Goal: Transaction & Acquisition: Book appointment/travel/reservation

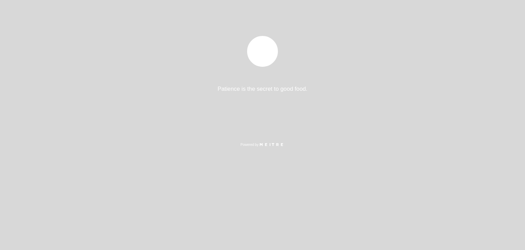
select select "pt"
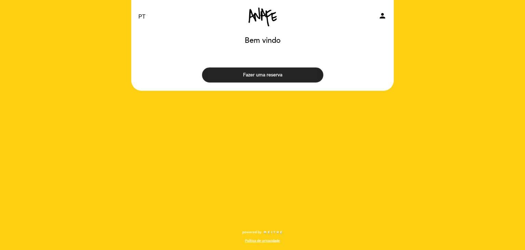
click at [267, 76] on button "Fazer uma reserva" at bounding box center [262, 74] width 121 height 15
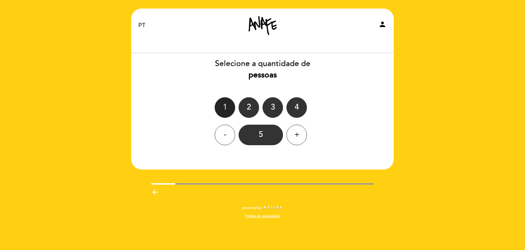
click at [225, 102] on div "1" at bounding box center [225, 107] width 21 height 21
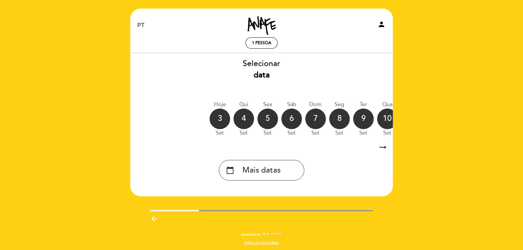
click at [382, 148] on icon "arrow_right_alt" at bounding box center [383, 147] width 10 height 15
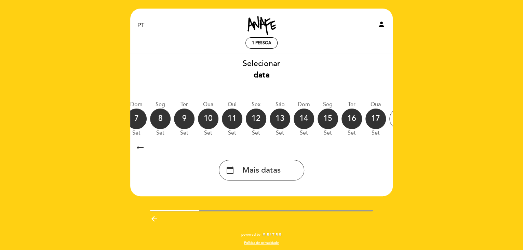
scroll to position [0, 199]
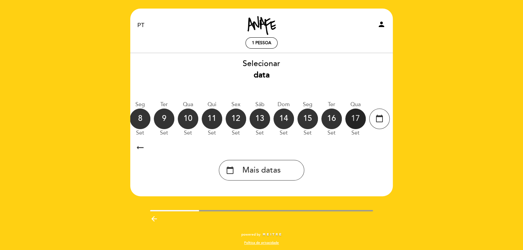
click at [352, 118] on div "17" at bounding box center [355, 118] width 21 height 21
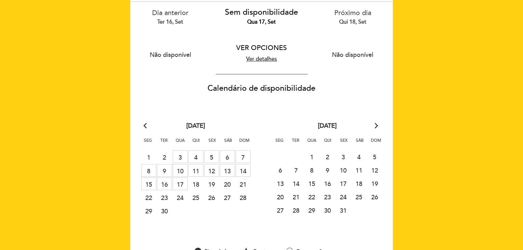
scroll to position [68, 0]
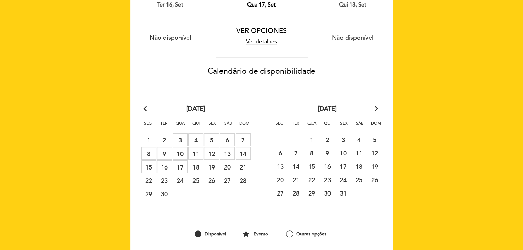
click at [180, 166] on span "17 MESAS SEM RESERVA" at bounding box center [180, 166] width 15 height 13
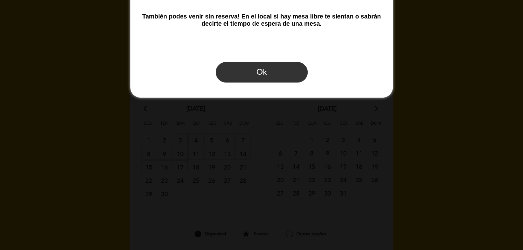
scroll to position [0, 0]
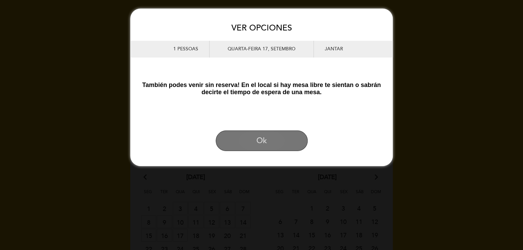
click at [264, 147] on button "Ok" at bounding box center [262, 140] width 92 height 21
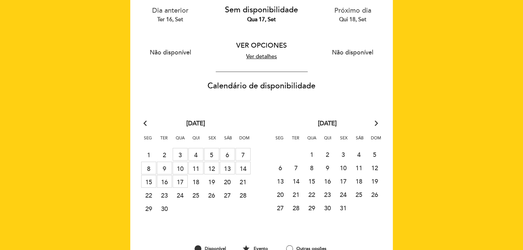
scroll to position [68, 0]
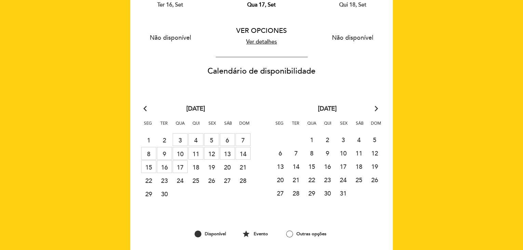
click at [179, 164] on span "17 MESAS SEM RESERVA" at bounding box center [180, 166] width 15 height 13
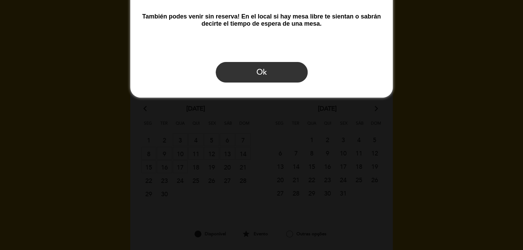
scroll to position [0, 0]
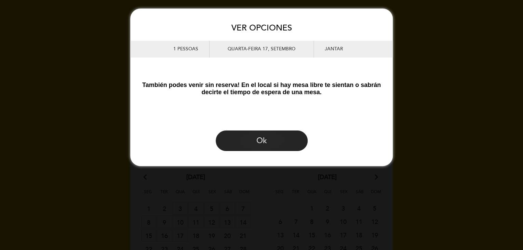
click at [258, 145] on button "Ok" at bounding box center [262, 140] width 92 height 21
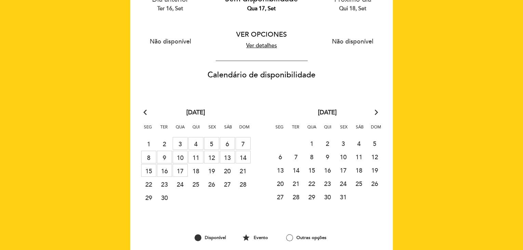
scroll to position [68, 0]
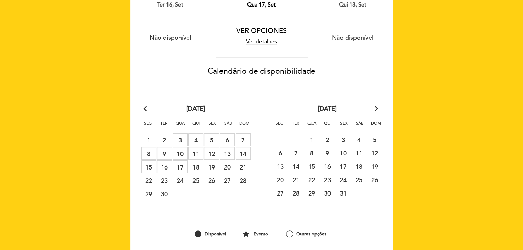
click at [181, 164] on span "17 MESAS SEM RESERVA" at bounding box center [180, 166] width 15 height 13
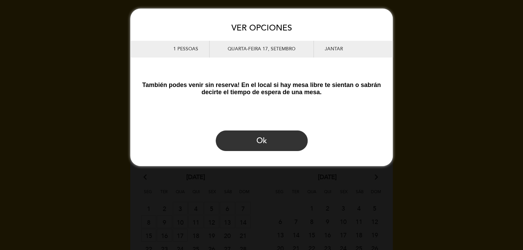
click at [329, 50] on div "Jantar" at bounding box center [349, 49] width 71 height 17
click at [249, 144] on button "Ok" at bounding box center [262, 140] width 92 height 21
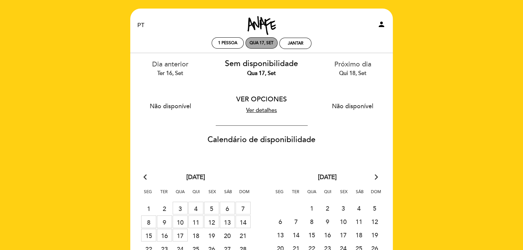
click at [256, 42] on div "Qua 17, set" at bounding box center [262, 42] width 24 height 5
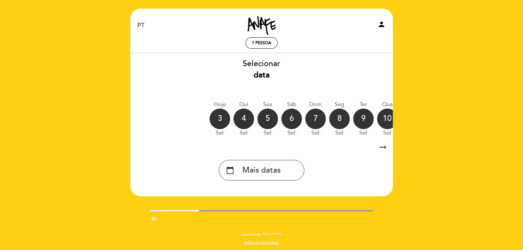
click at [381, 146] on icon "arrow_right_alt" at bounding box center [383, 147] width 10 height 15
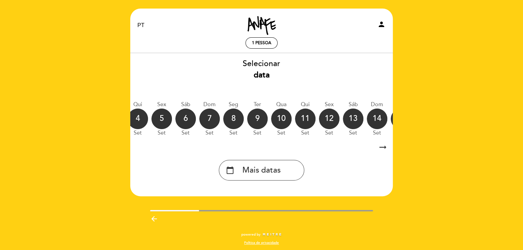
scroll to position [0, 199]
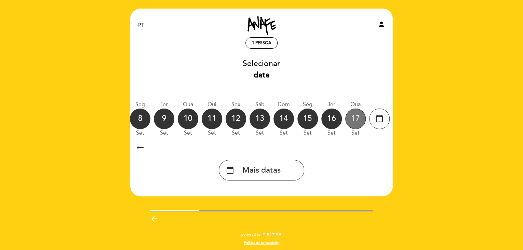
click at [353, 117] on div "17" at bounding box center [355, 118] width 21 height 21
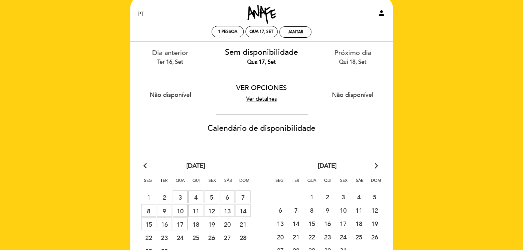
scroll to position [0, 0]
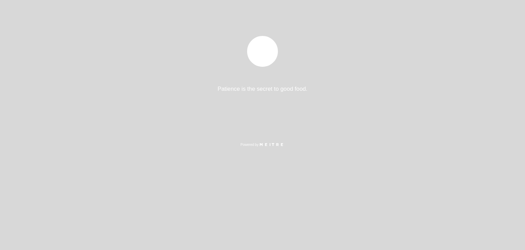
select select "pt"
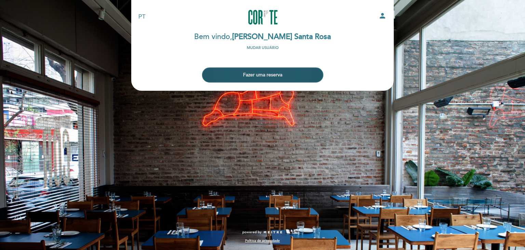
click at [268, 75] on button "Fazer uma reserva" at bounding box center [262, 74] width 121 height 15
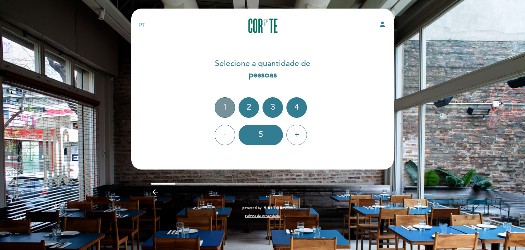
click at [227, 104] on div "1" at bounding box center [225, 107] width 21 height 21
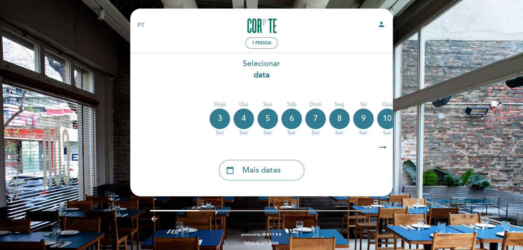
click at [384, 145] on icon "arrow_right_alt" at bounding box center [383, 147] width 10 height 15
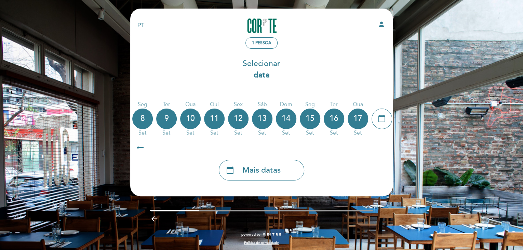
scroll to position [0, 199]
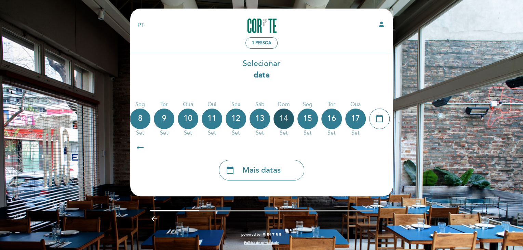
click at [281, 117] on div "14" at bounding box center [284, 118] width 21 height 21
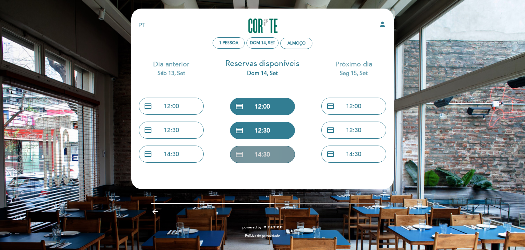
click at [259, 154] on button "credit_card 14:30" at bounding box center [262, 154] width 65 height 17
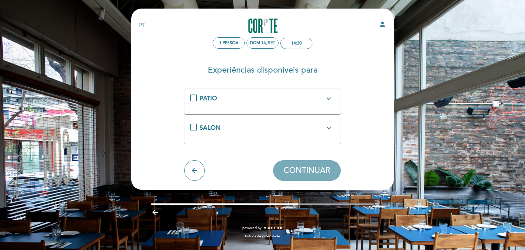
click at [192, 126] on div "SALON expand_more" at bounding box center [262, 127] width 145 height 9
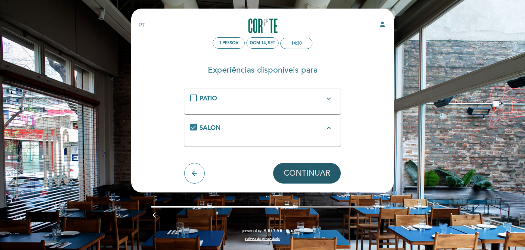
click at [309, 173] on span "CONTINUAR" at bounding box center [307, 173] width 47 height 10
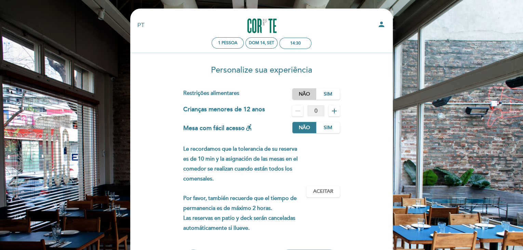
click at [301, 93] on label "Não" at bounding box center [304, 93] width 24 height 11
click at [302, 127] on label "Não" at bounding box center [304, 127] width 24 height 11
click at [321, 189] on span "Aceitar" at bounding box center [323, 191] width 20 height 7
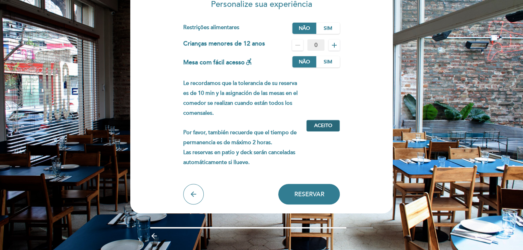
scroll to position [68, 0]
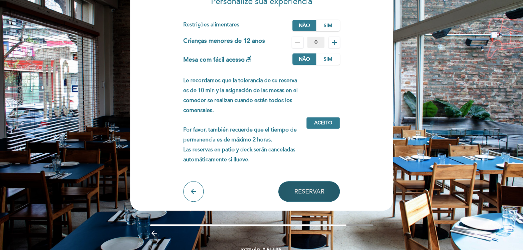
click at [315, 189] on span "Reservar" at bounding box center [309, 191] width 30 height 8
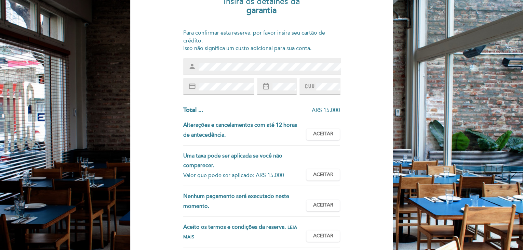
click at [309, 89] on icon at bounding box center [309, 86] width 9 height 11
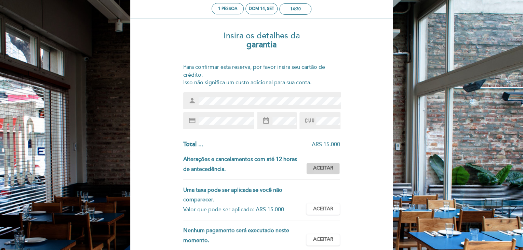
scroll to position [0, 0]
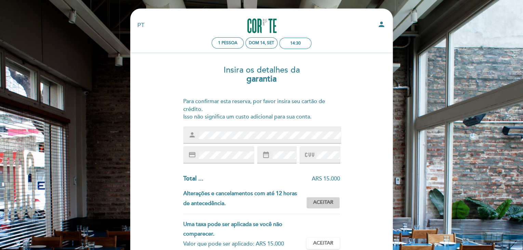
click at [321, 200] on span "Aceitar" at bounding box center [323, 202] width 20 height 7
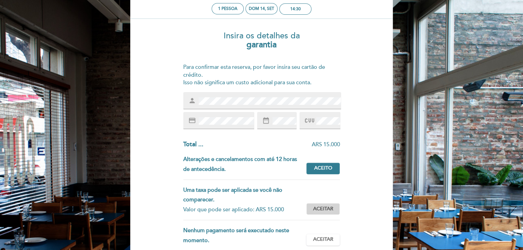
click at [324, 208] on span "Aceitar" at bounding box center [323, 208] width 20 height 7
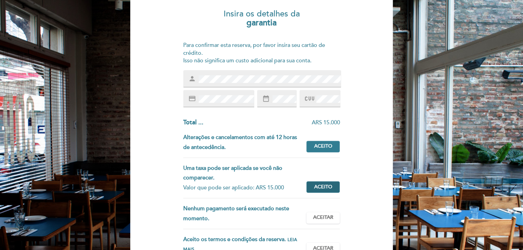
scroll to position [68, 0]
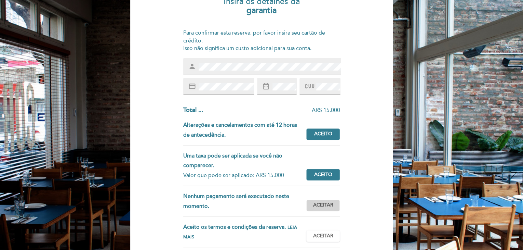
click at [324, 204] on span "Aceitar" at bounding box center [323, 204] width 20 height 7
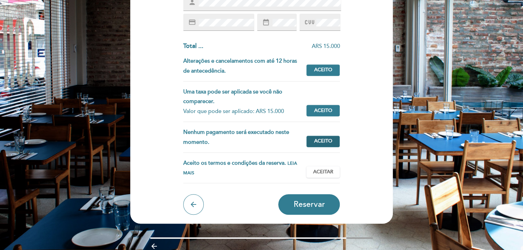
scroll to position [137, 0]
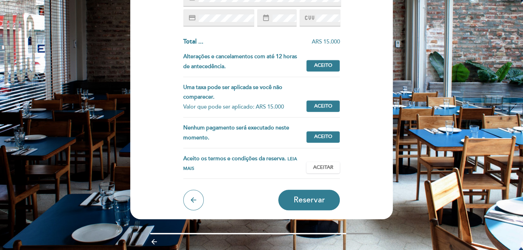
click at [186, 169] on span "Leia mais" at bounding box center [240, 163] width 114 height 15
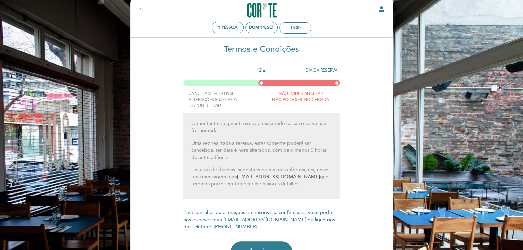
scroll to position [0, 0]
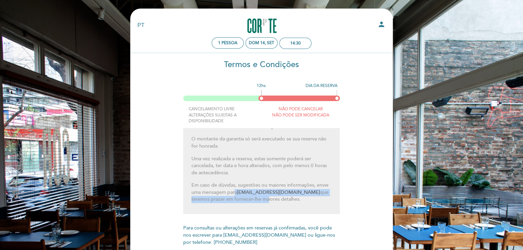
click at [247, 195] on p "Em caso de dúvidas, sugestões ou maiores informações, envie uma mensagem para […" at bounding box center [262, 192] width 141 height 21
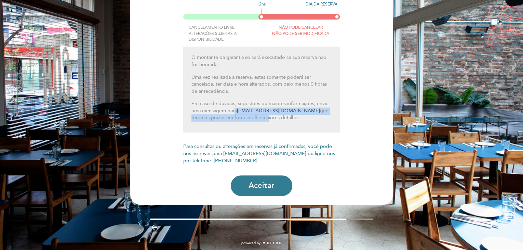
scroll to position [92, 0]
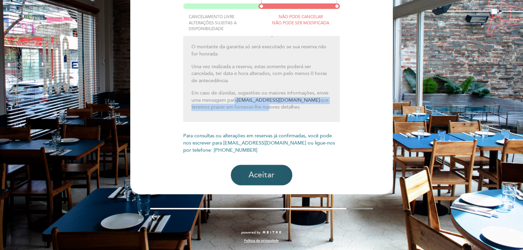
click at [270, 178] on button "Aceitar" at bounding box center [262, 175] width 62 height 21
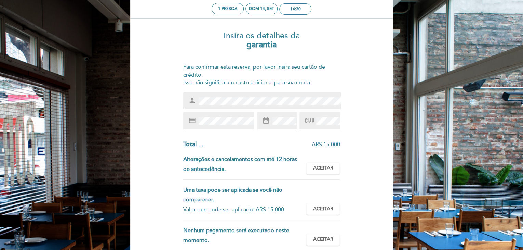
scroll to position [68, 0]
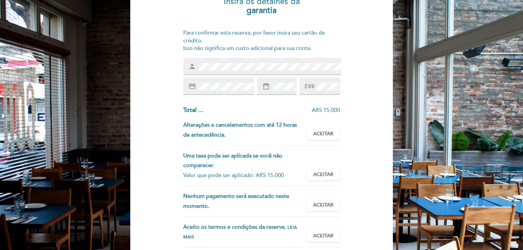
click at [315, 85] on span at bounding box center [327, 86] width 25 height 8
click at [316, 133] on span "Aceitar" at bounding box center [323, 133] width 20 height 7
click at [318, 173] on span "Aceitar" at bounding box center [323, 174] width 20 height 7
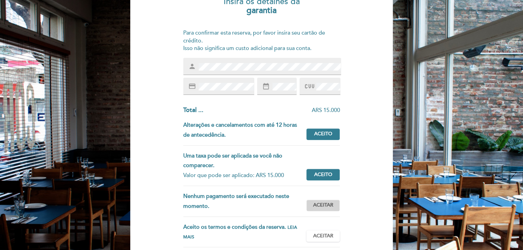
click at [323, 203] on span "Aceitar" at bounding box center [323, 204] width 20 height 7
click at [323, 235] on span "Aceitar" at bounding box center [323, 235] width 20 height 7
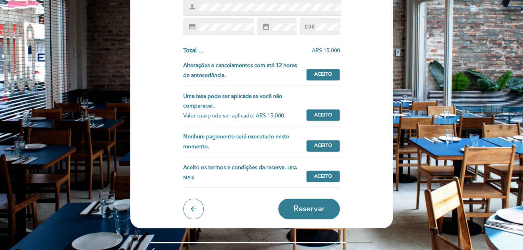
scroll to position [137, 0]
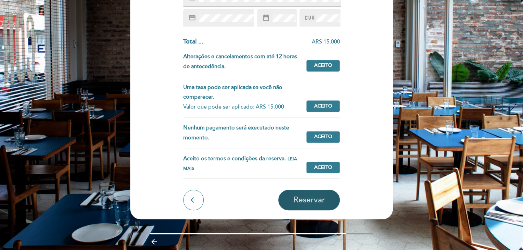
click at [310, 198] on span "Reservar" at bounding box center [308, 200] width 31 height 10
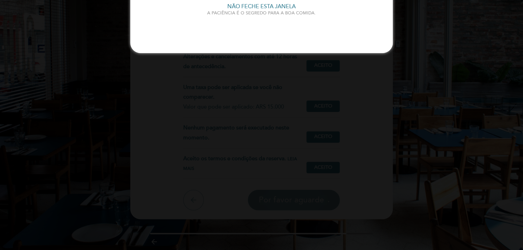
scroll to position [0, 0]
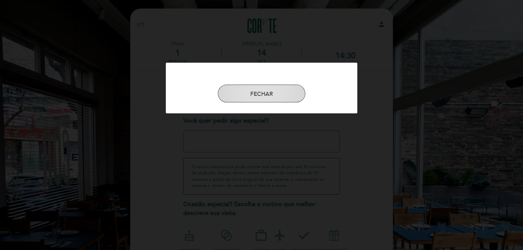
click at [270, 93] on button "FECHAR" at bounding box center [262, 93] width 88 height 18
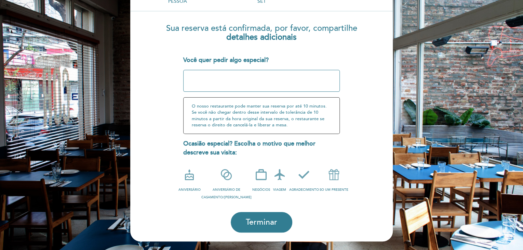
scroll to position [68, 0]
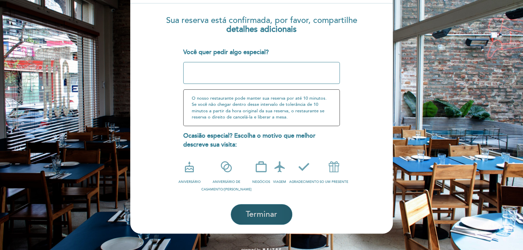
click at [265, 212] on span "Terminar" at bounding box center [261, 214] width 31 height 10
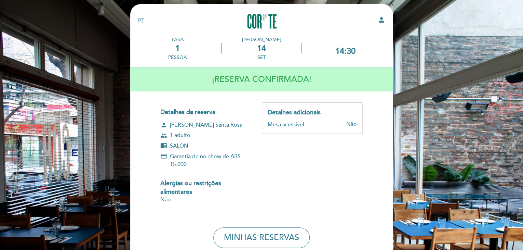
scroll to position [0, 0]
